Goal: Task Accomplishment & Management: Manage account settings

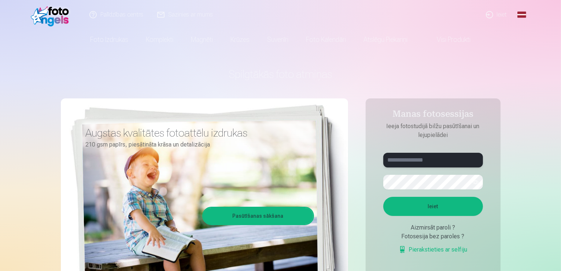
click at [412, 162] on input "text" at bounding box center [434, 160] width 100 height 15
type input "**********"
click at [425, 202] on button "Ieiet" at bounding box center [434, 206] width 100 height 19
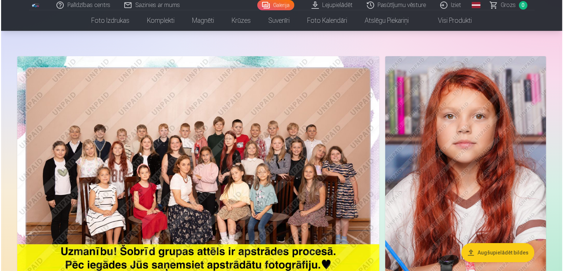
scroll to position [24, 0]
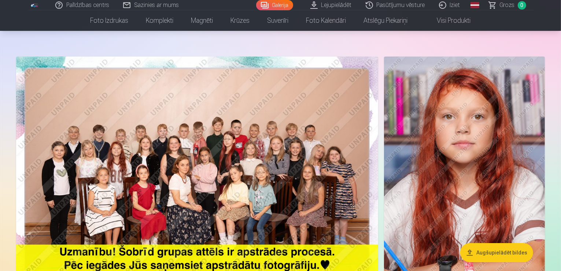
click at [229, 173] on img at bounding box center [197, 177] width 362 height 242
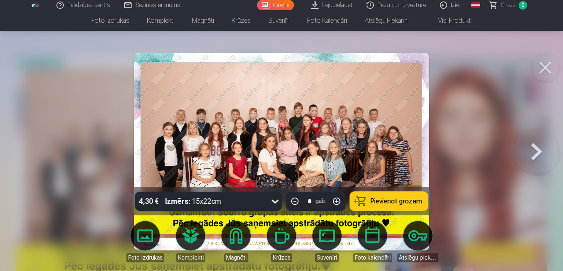
click at [87, 112] on div at bounding box center [281, 135] width 563 height 271
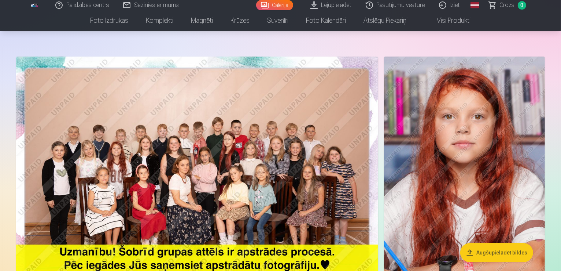
click at [319, 106] on img at bounding box center [197, 177] width 362 height 242
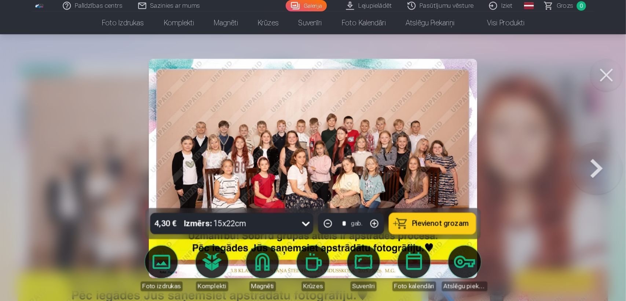
scroll to position [24, 0]
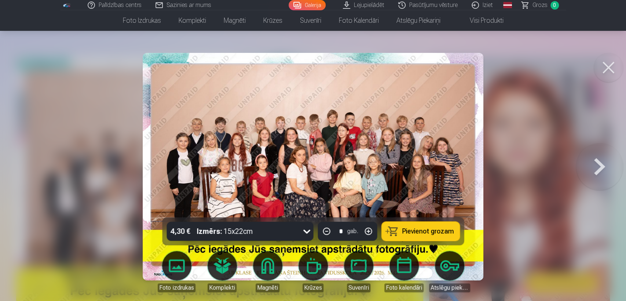
drag, startPoint x: 563, startPoint y: 0, endPoint x: 125, endPoint y: 202, distance: 482.5
click at [125, 202] on div at bounding box center [313, 150] width 626 height 301
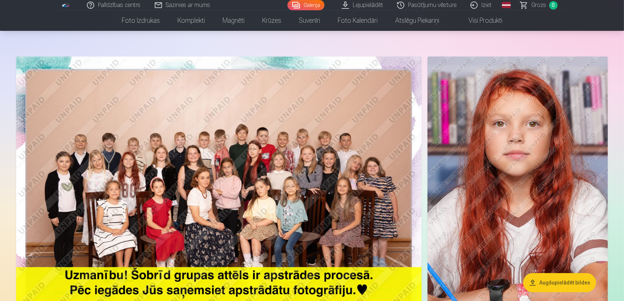
click at [220, 197] on img at bounding box center [218, 191] width 405 height 271
